Goal: Task Accomplishment & Management: Manage account settings

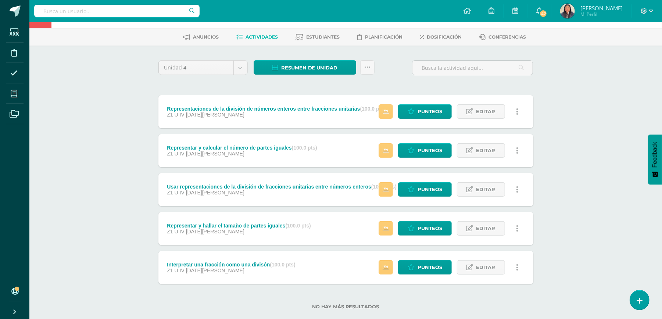
scroll to position [40, 0]
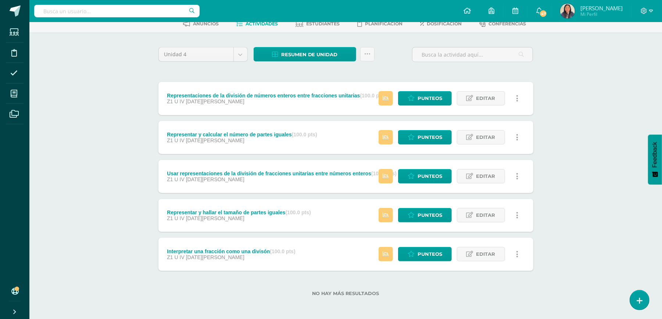
click at [216, 245] on div "Interpretar una fracción como una divisón (100.0 pts) Z1 U IV 12 de Agosto" at bounding box center [232, 254] width 146 height 33
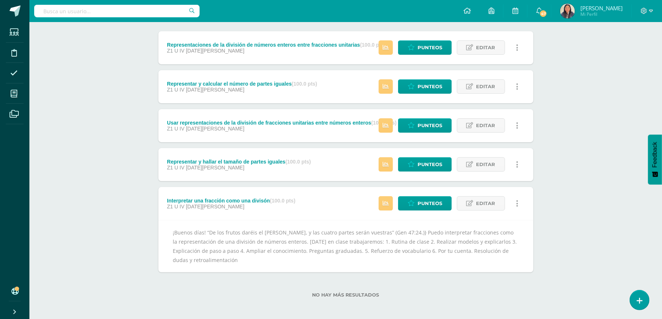
scroll to position [93, 0]
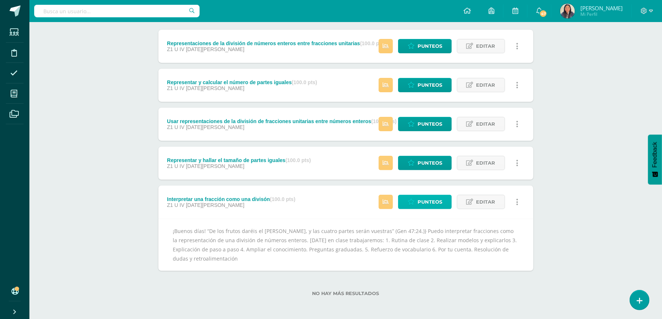
click at [426, 204] on span "Punteos" at bounding box center [430, 202] width 25 height 14
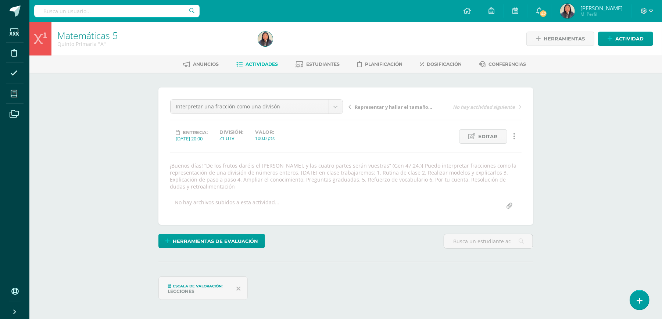
drag, startPoint x: 217, startPoint y: 190, endPoint x: 166, endPoint y: 166, distance: 56.6
click at [166, 166] on div "Interpretar una fracción como una divisón Representaciones de la división de nú…" at bounding box center [346, 157] width 375 height 138
copy div "¡Buenos días! “De los frutos daréis el [PERSON_NAME], y las cuatro partes serán…"
click at [259, 62] on span "Actividades" at bounding box center [262, 64] width 32 height 6
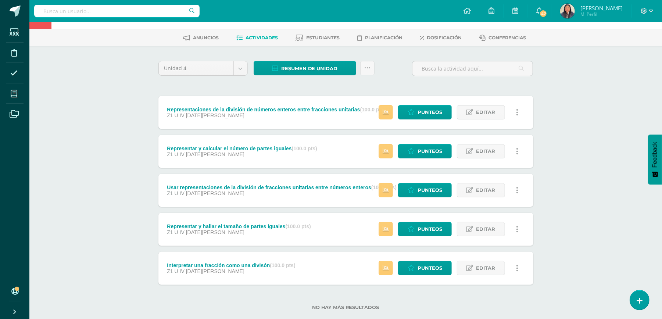
scroll to position [40, 0]
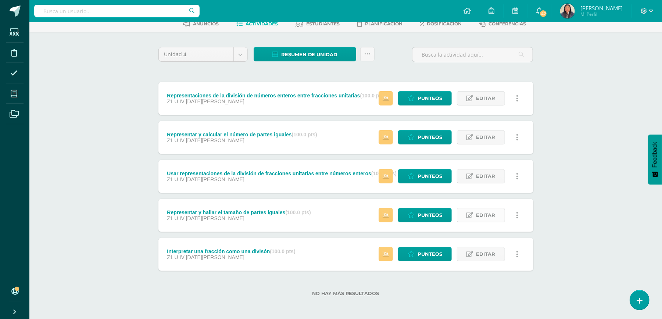
click at [479, 218] on span "Editar" at bounding box center [486, 216] width 19 height 14
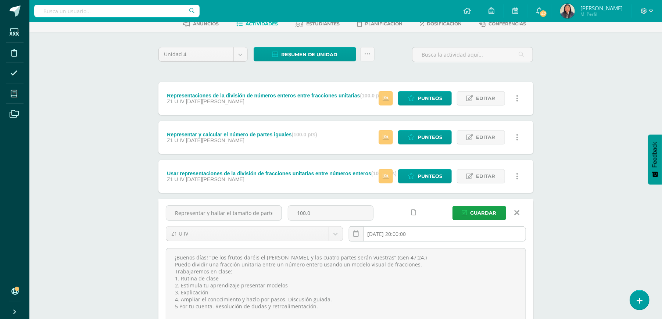
click at [414, 232] on input "2025-08-15 20:00:00" at bounding box center [437, 234] width 177 height 14
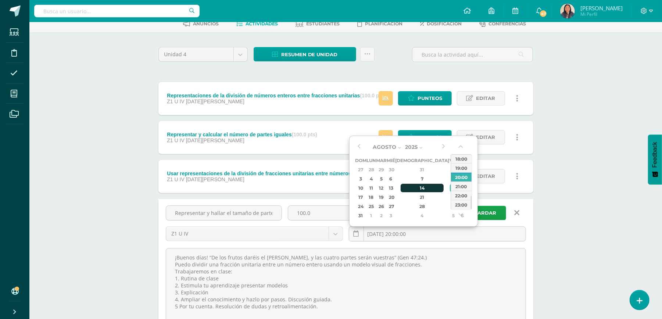
click at [412, 188] on div "14" at bounding box center [422, 188] width 43 height 8
type input "2025-08-14 20:00"
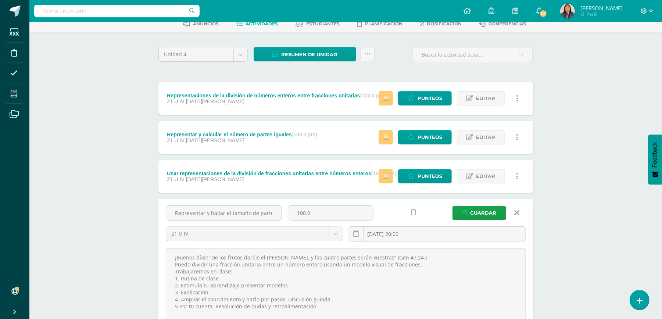
click at [606, 225] on div "Matemáticas 5 Quinto Primaria "A" Herramientas Detalle de asistencias Actividad…" at bounding box center [345, 204] width 633 height 444
click at [483, 213] on span "Guardar" at bounding box center [484, 213] width 26 height 14
click at [494, 216] on span "Guardar" at bounding box center [484, 213] width 26 height 14
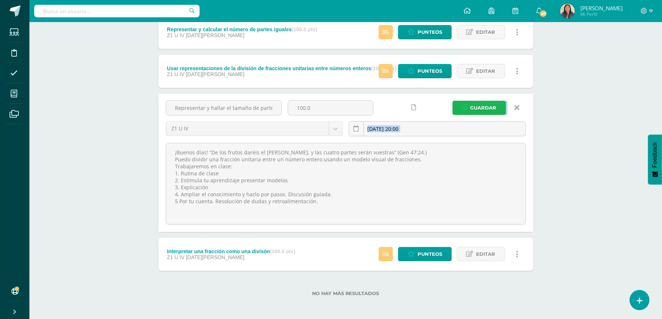
scroll to position [146, 0]
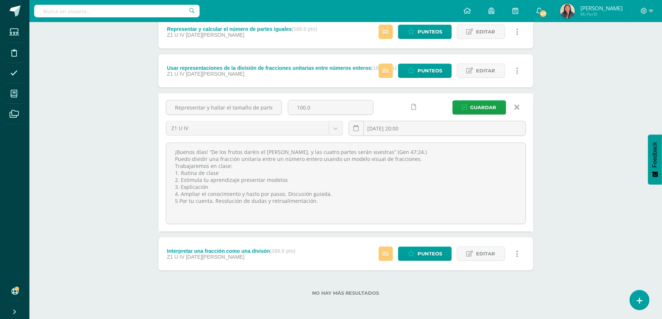
click at [564, 207] on div "Matemáticas 5 Quinto Primaria "A" Herramientas Detalle de asistencias Actividad…" at bounding box center [345, 98] width 633 height 444
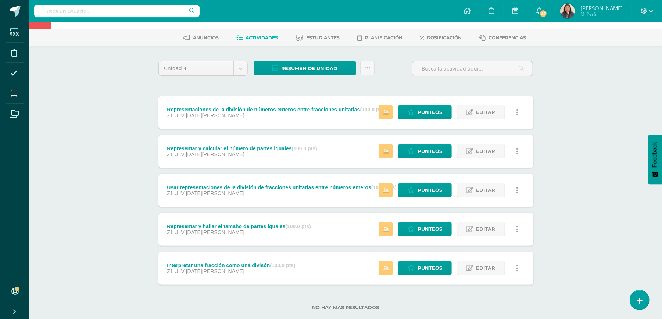
scroll to position [40, 0]
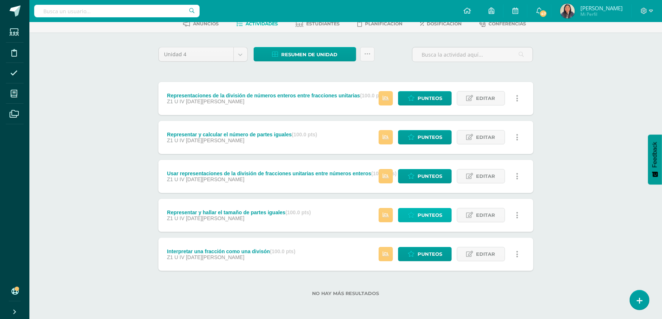
click at [440, 220] on span "Punteos" at bounding box center [430, 216] width 25 height 14
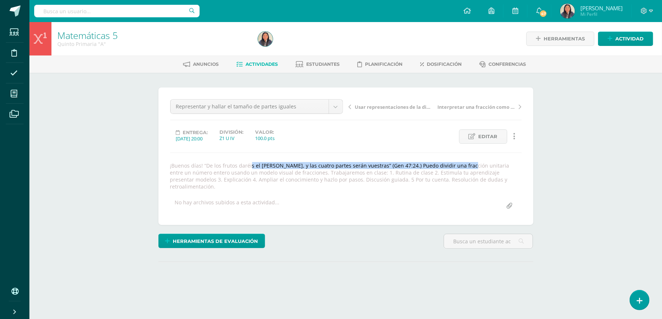
drag, startPoint x: 411, startPoint y: 164, endPoint x: 202, endPoint y: 165, distance: 208.6
click at [202, 165] on div "¡Buenos días! “De los frutos daréis el [PERSON_NAME], y las cuatro partes serán…" at bounding box center [346, 176] width 358 height 28
copy div "“De los frutos daréis el [PERSON_NAME], y las cuatro partes serán vuestras” (Ge…"
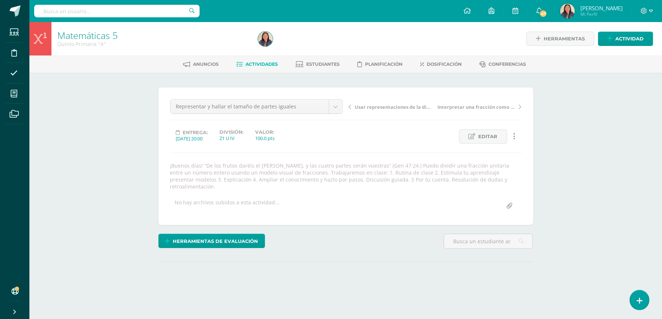
click at [299, 199] on div "No hay archivos subidos a esta actividad..." at bounding box center [346, 206] width 358 height 14
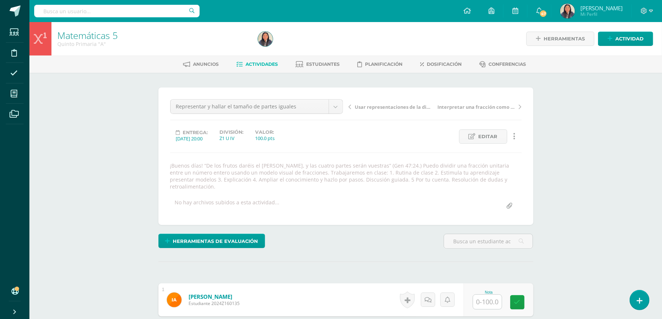
scroll to position [0, 0]
drag, startPoint x: 367, startPoint y: 172, endPoint x: 496, endPoint y: 178, distance: 129.2
click at [496, 178] on div "¡Buenos días! “De los frutos daréis el [PERSON_NAME], y las cuatro partes serán…" at bounding box center [346, 176] width 358 height 28
copy div "Rutina de clase 2. Estimula tu aprendizaje presentar modelos 3. Explicación 4. …"
